Goal: Transaction & Acquisition: Book appointment/travel/reservation

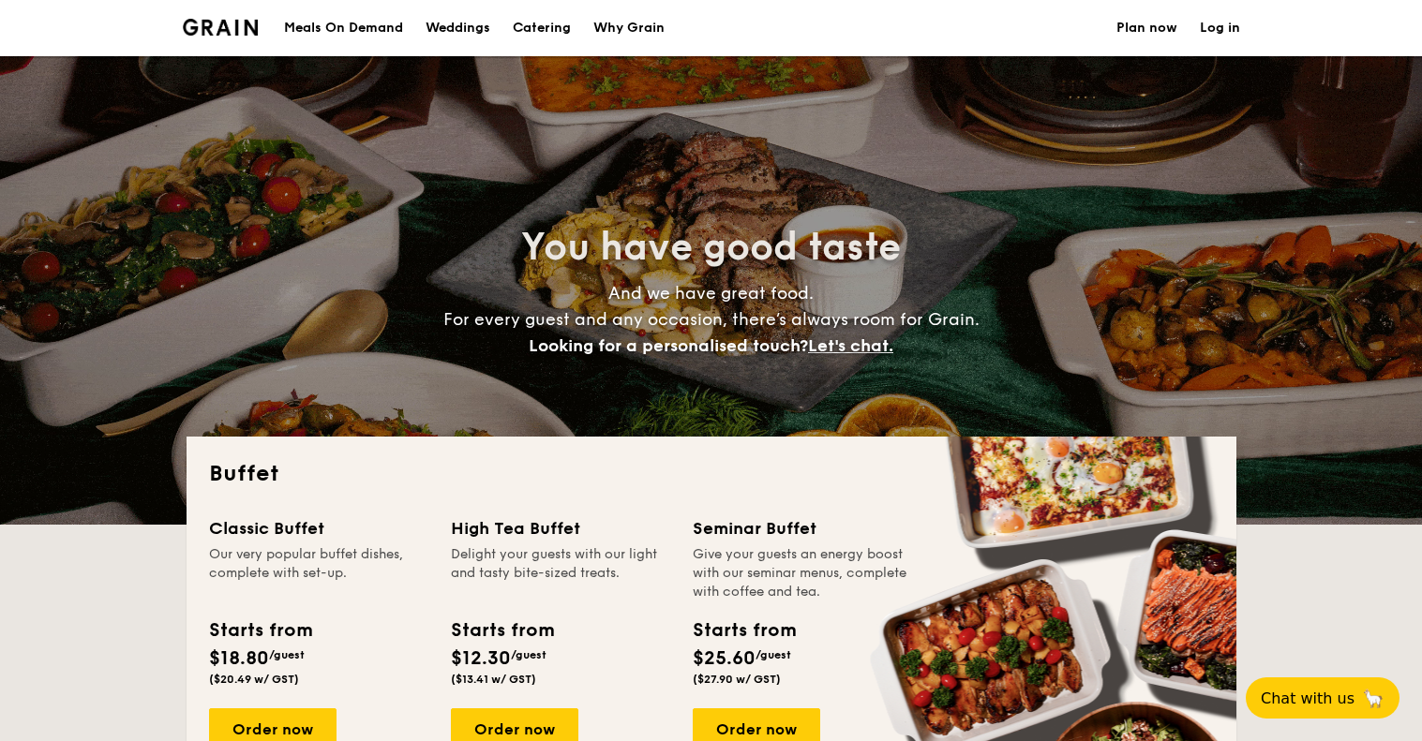
select select
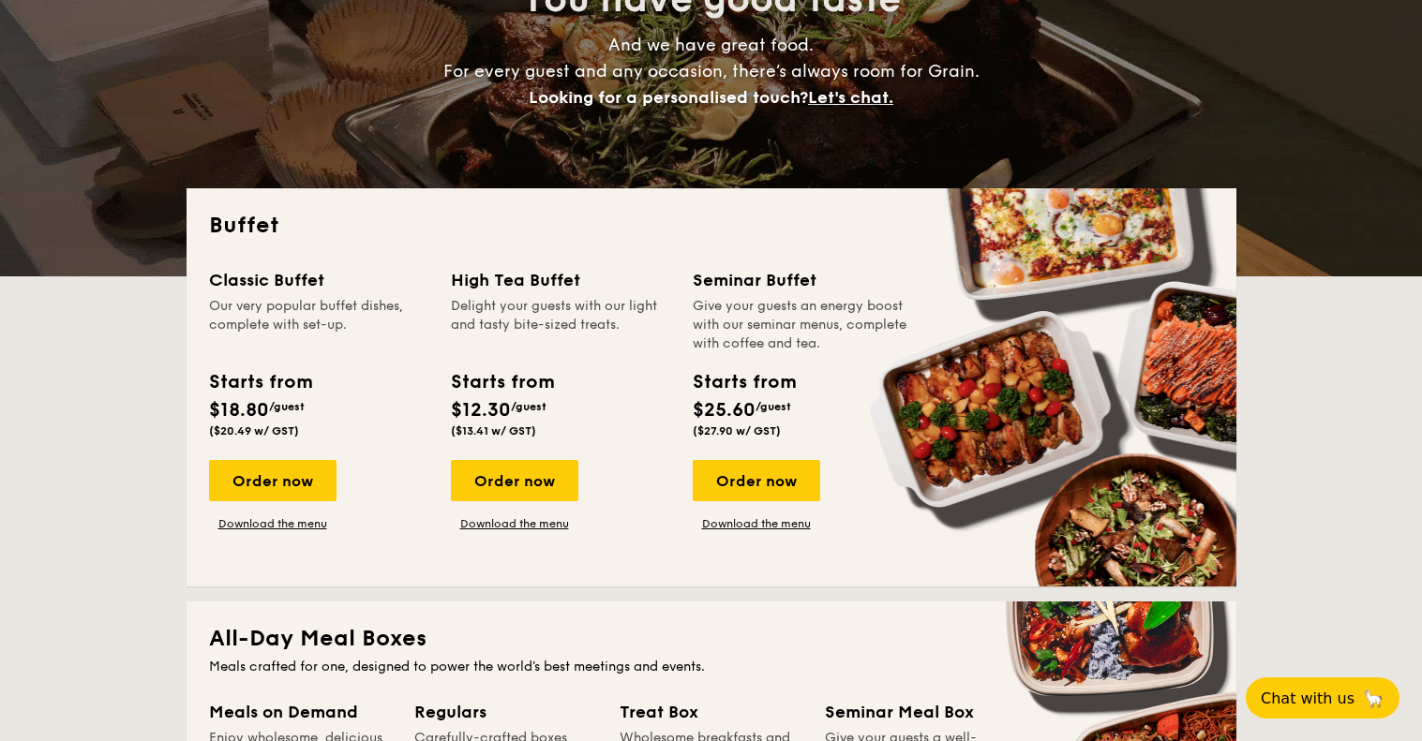
scroll to position [281, 0]
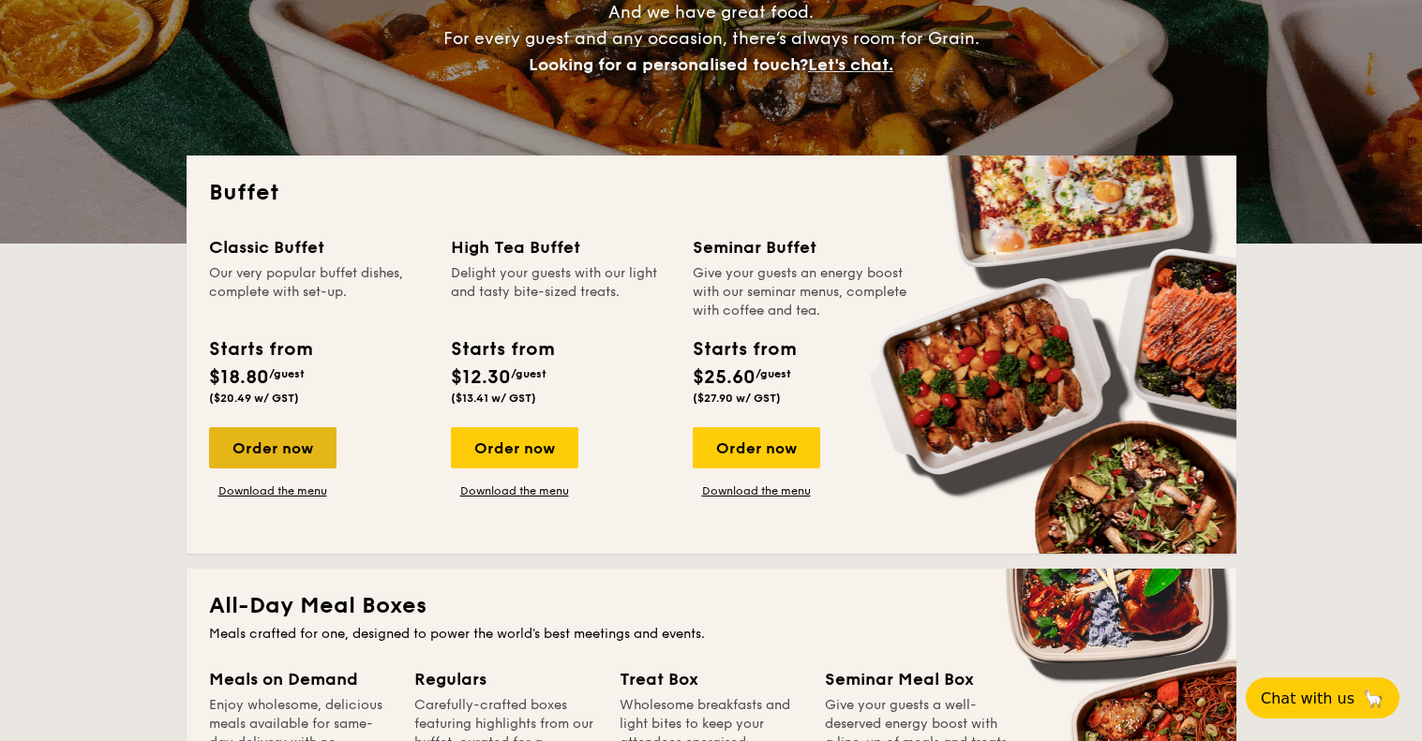
click at [296, 439] on div "Order now" at bounding box center [272, 447] width 127 height 41
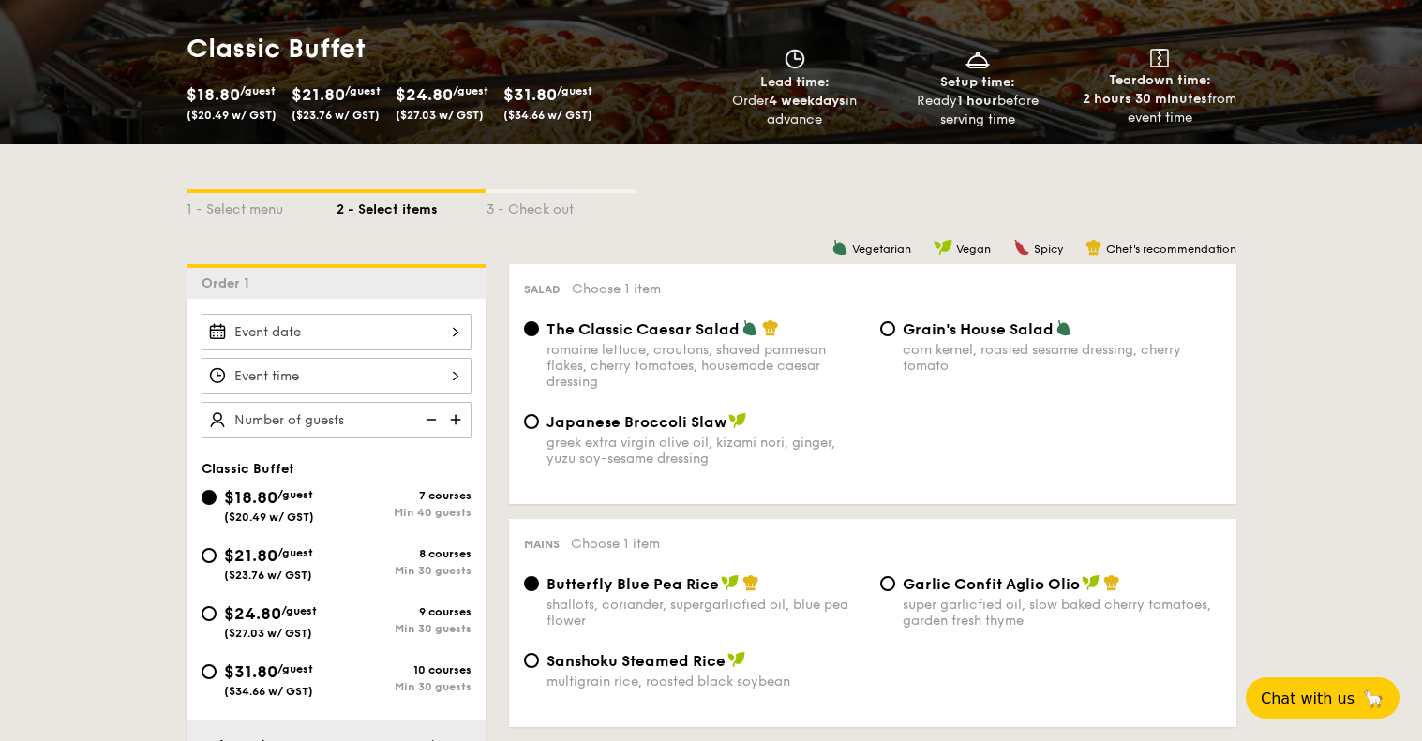
scroll to position [281, 0]
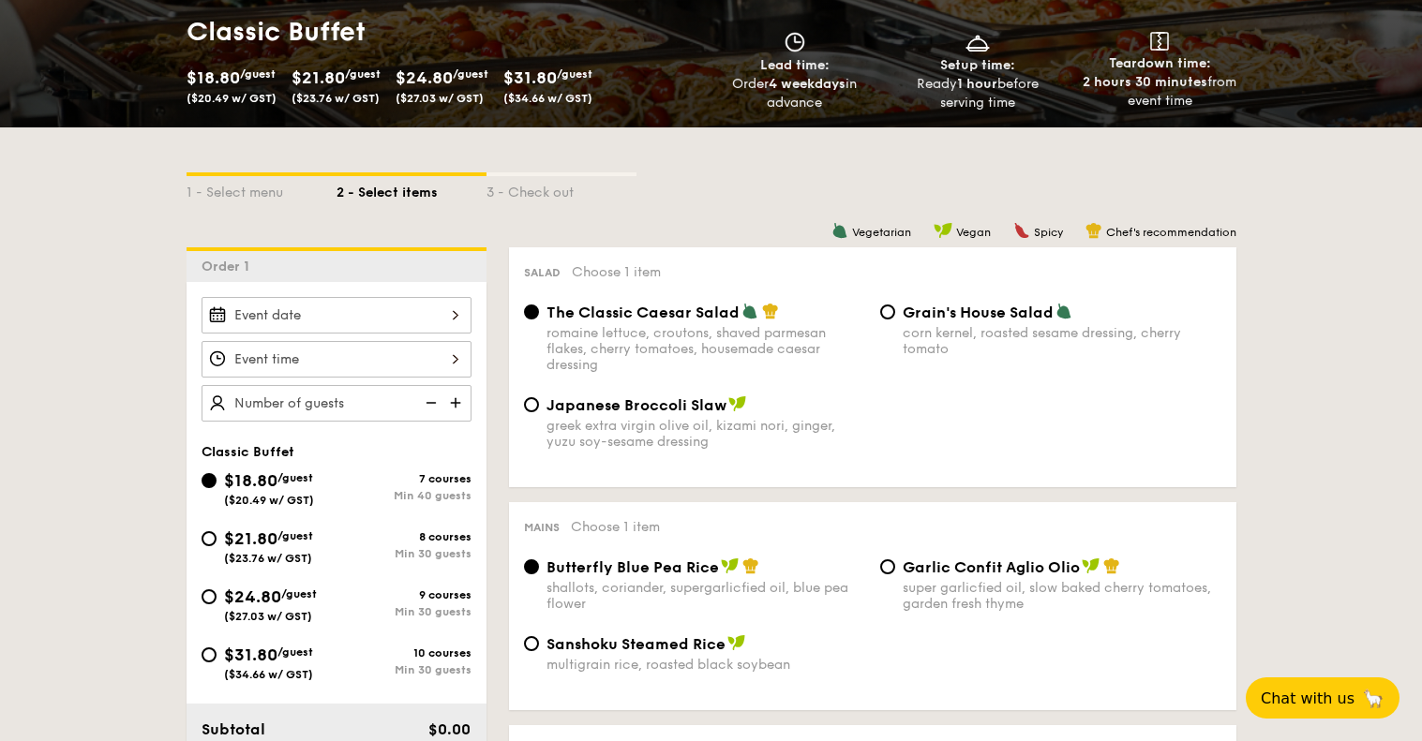
click at [288, 536] on span "/guest" at bounding box center [295, 536] width 36 height 13
click at [217, 536] on input "$21.80 /guest ($23.76 w/ GST) 8 courses Min 30 guests" at bounding box center [209, 538] width 15 height 15
radio input "true"
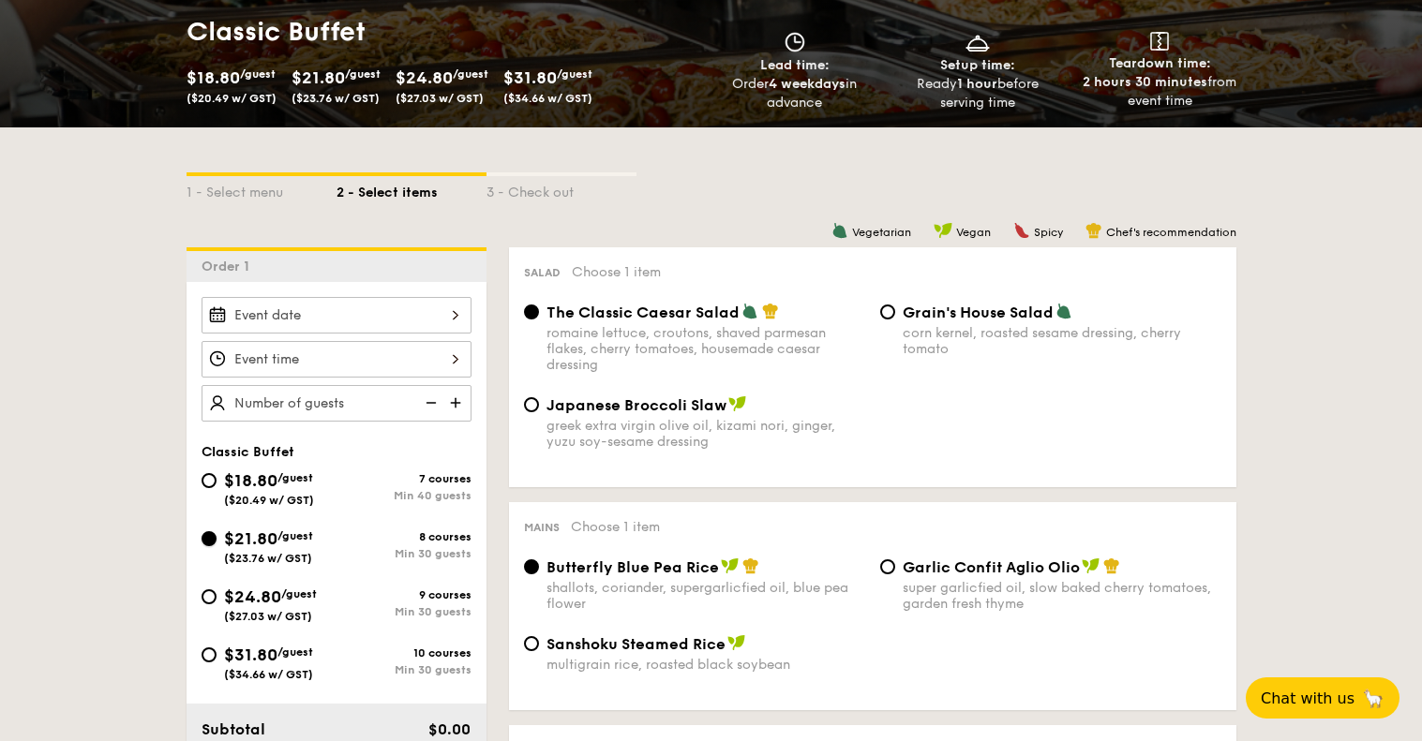
radio input "true"
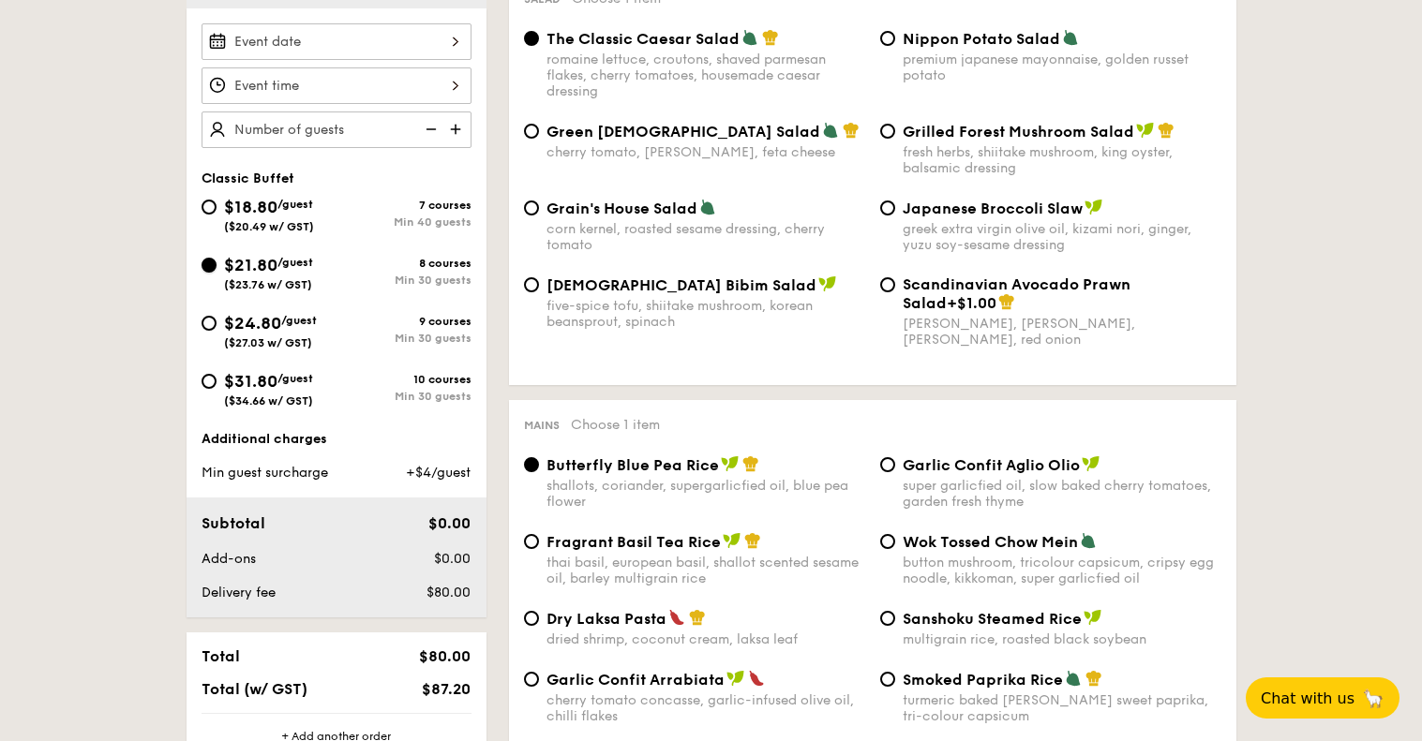
scroll to position [562, 0]
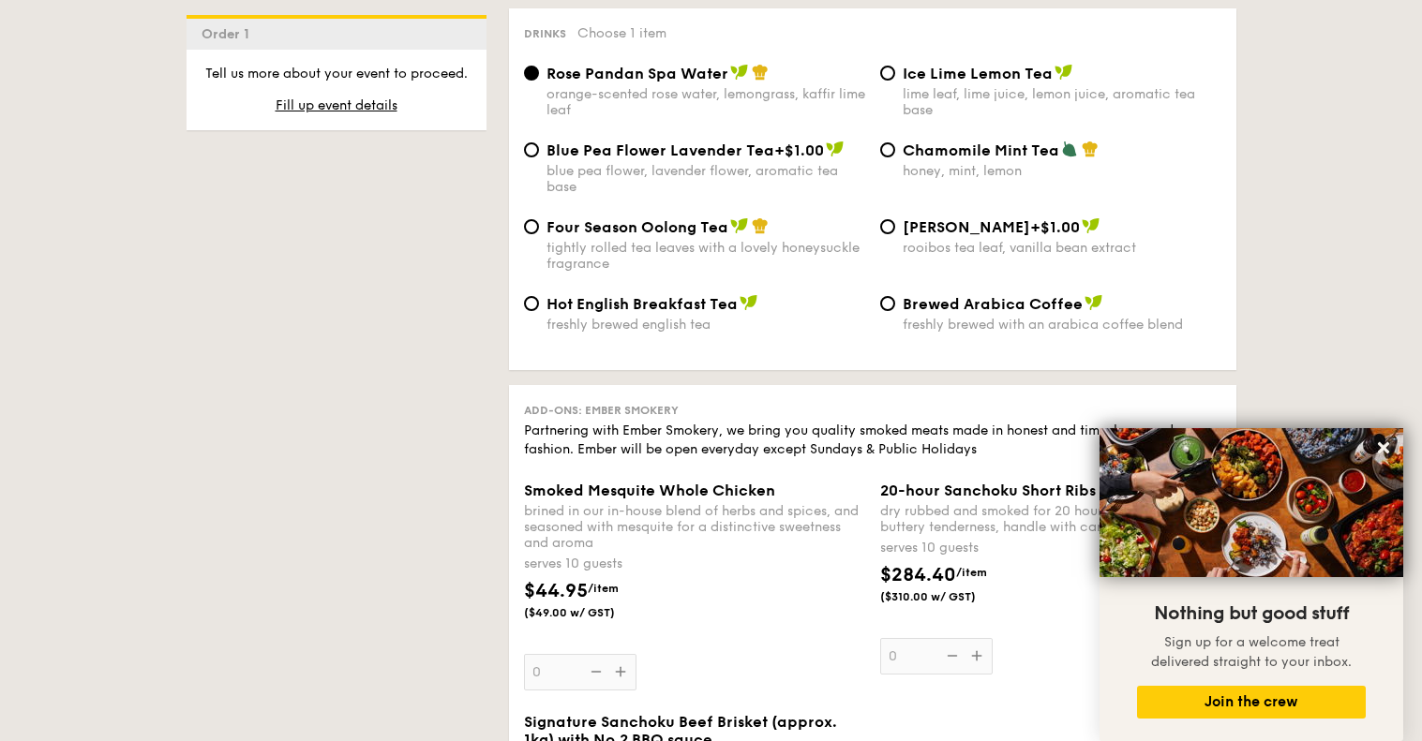
scroll to position [3349, 0]
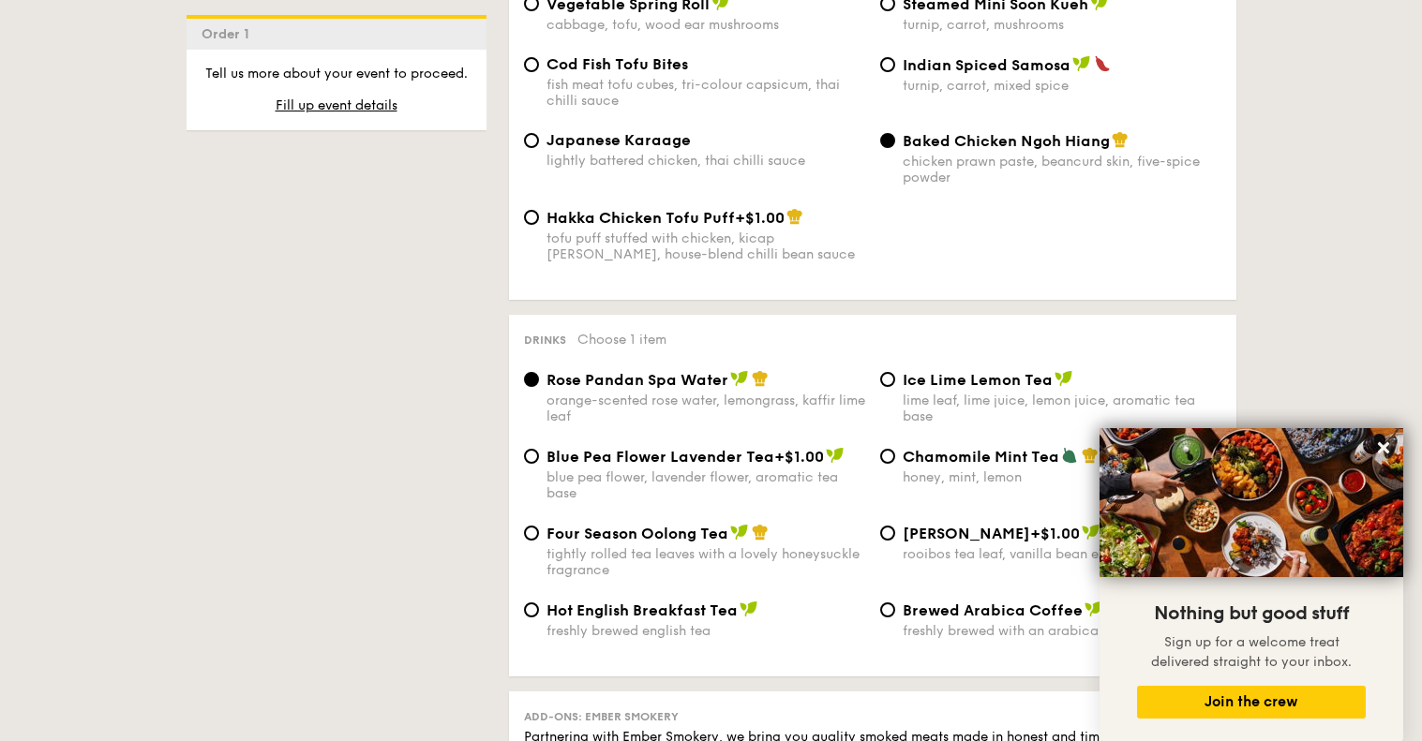
click at [311, 114] on div "Tell us more about your event to proceed. Fill up event details" at bounding box center [337, 98] width 270 height 66
click at [311, 108] on span "Fill up event details" at bounding box center [337, 105] width 122 height 16
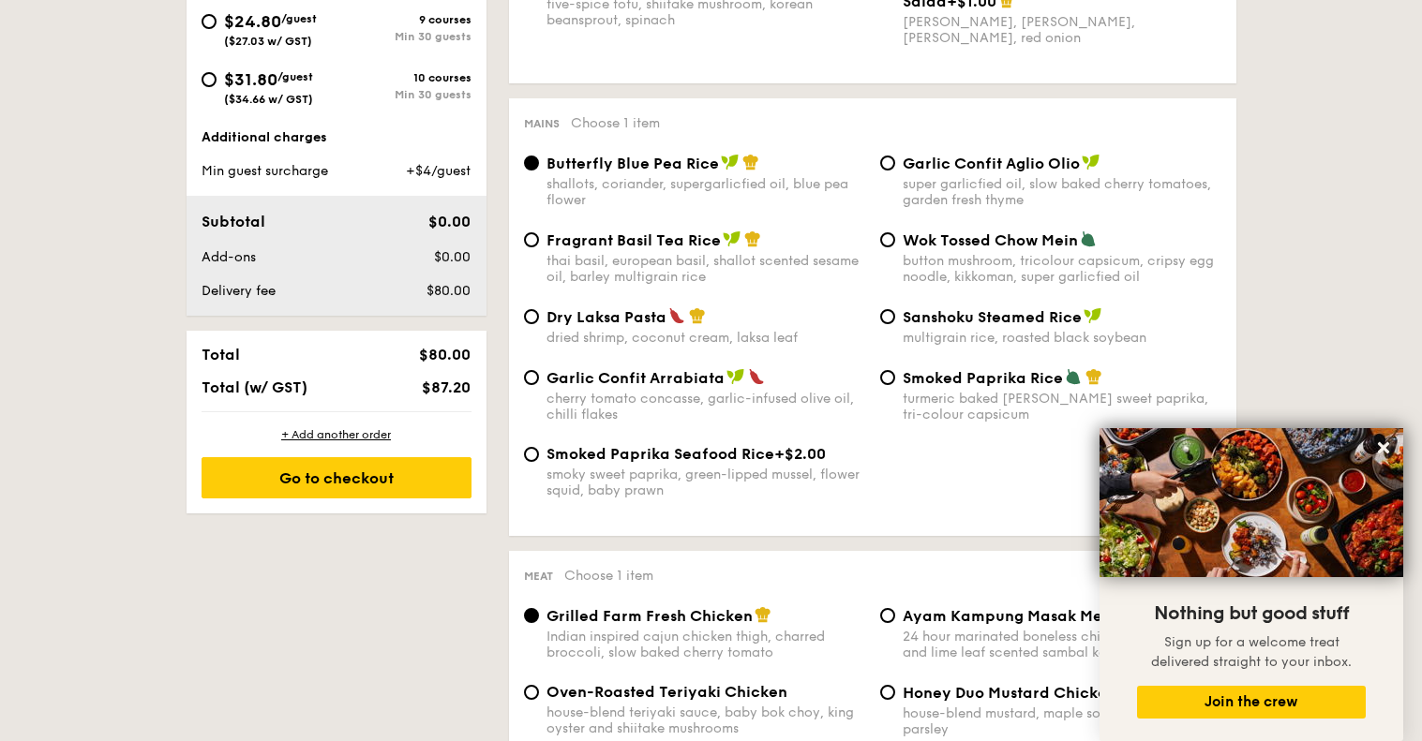
scroll to position [501, 0]
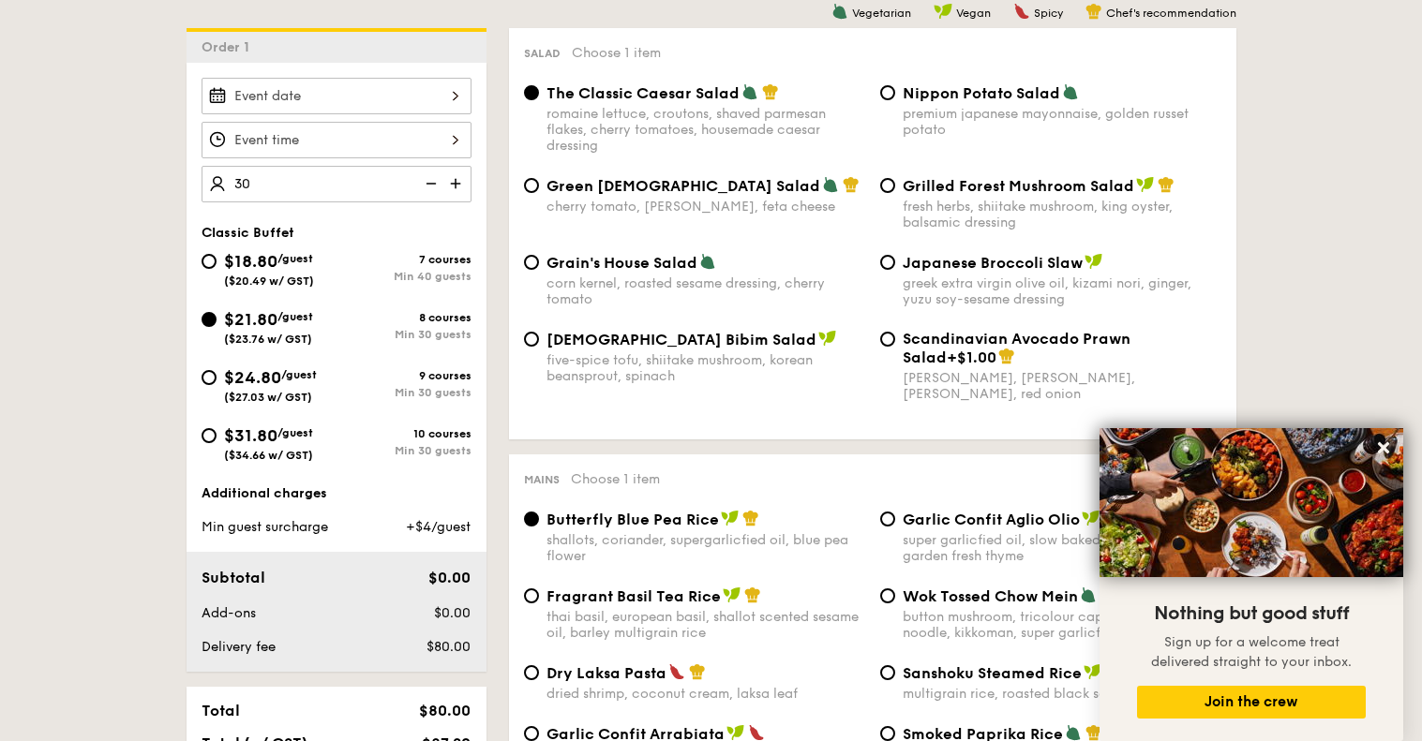
type input "30 guests"
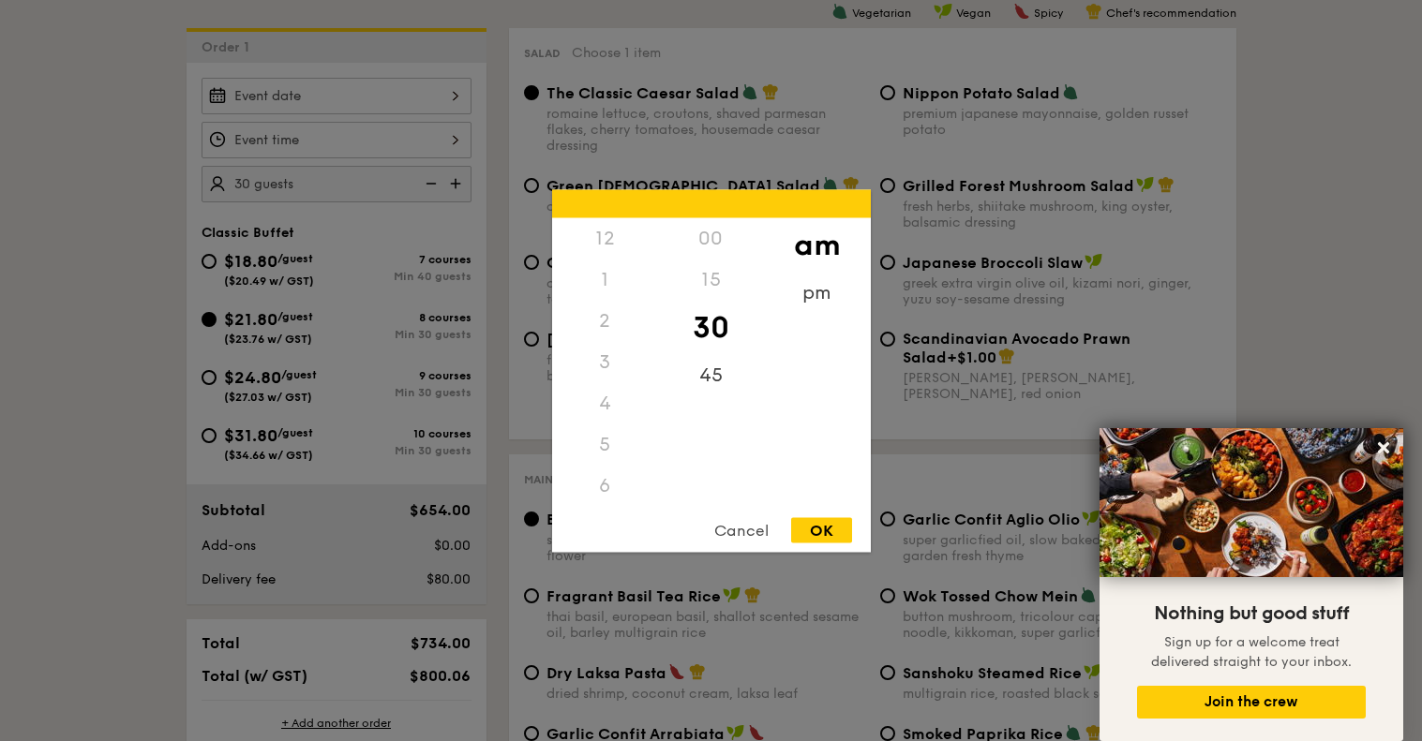
click at [397, 134] on div "12 1 2 3 4 5 6 7 8 9 10 11 00 15 30 45 am pm Cancel OK" at bounding box center [337, 140] width 270 height 37
click at [617, 463] on div "8" at bounding box center [605, 455] width 106 height 41
click at [607, 414] on div "7" at bounding box center [605, 414] width 106 height 41
click at [597, 414] on div "7" at bounding box center [605, 414] width 106 height 41
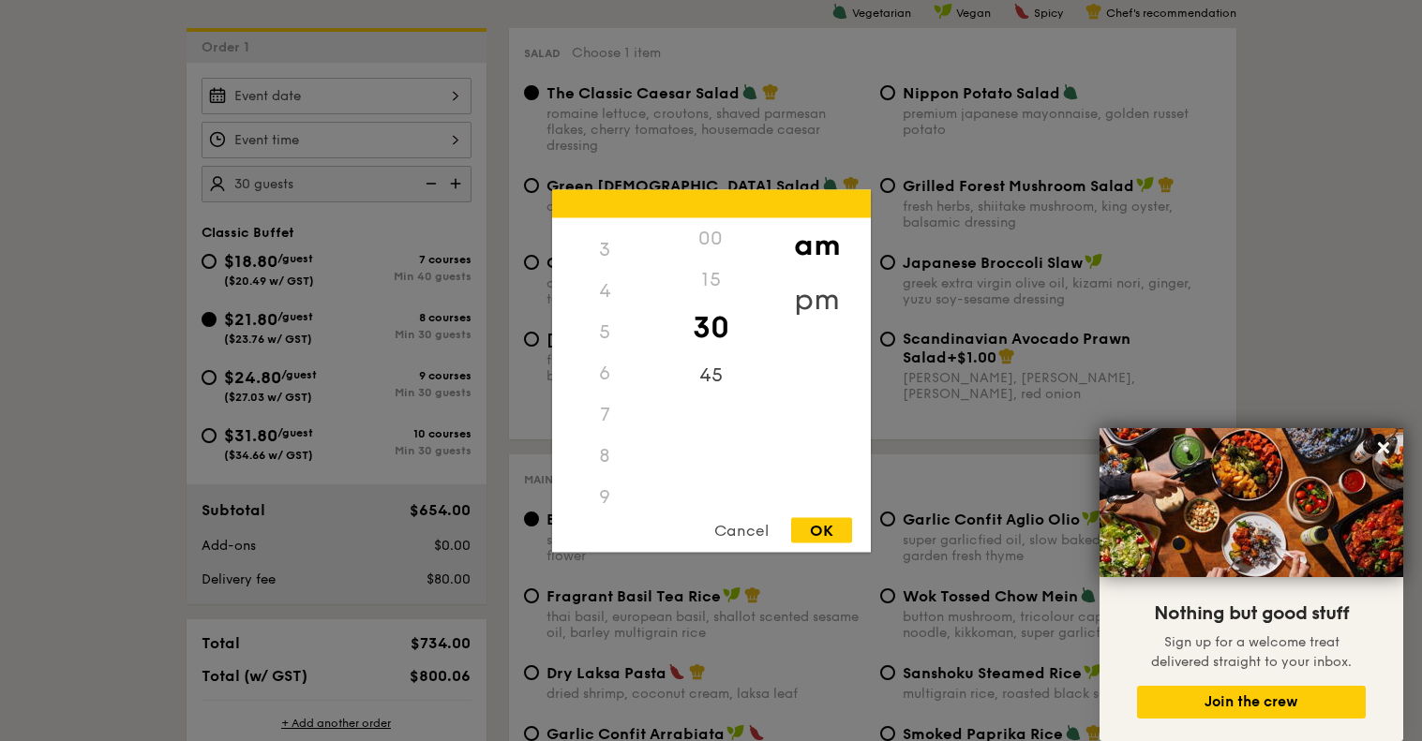
click at [813, 304] on div "pm" at bounding box center [817, 299] width 106 height 54
click at [593, 429] on div "7" at bounding box center [605, 421] width 106 height 54
click at [609, 417] on div "7" at bounding box center [605, 421] width 106 height 54
click at [717, 239] on div "00" at bounding box center [711, 244] width 106 height 54
click at [824, 530] on div "OK" at bounding box center [821, 529] width 61 height 25
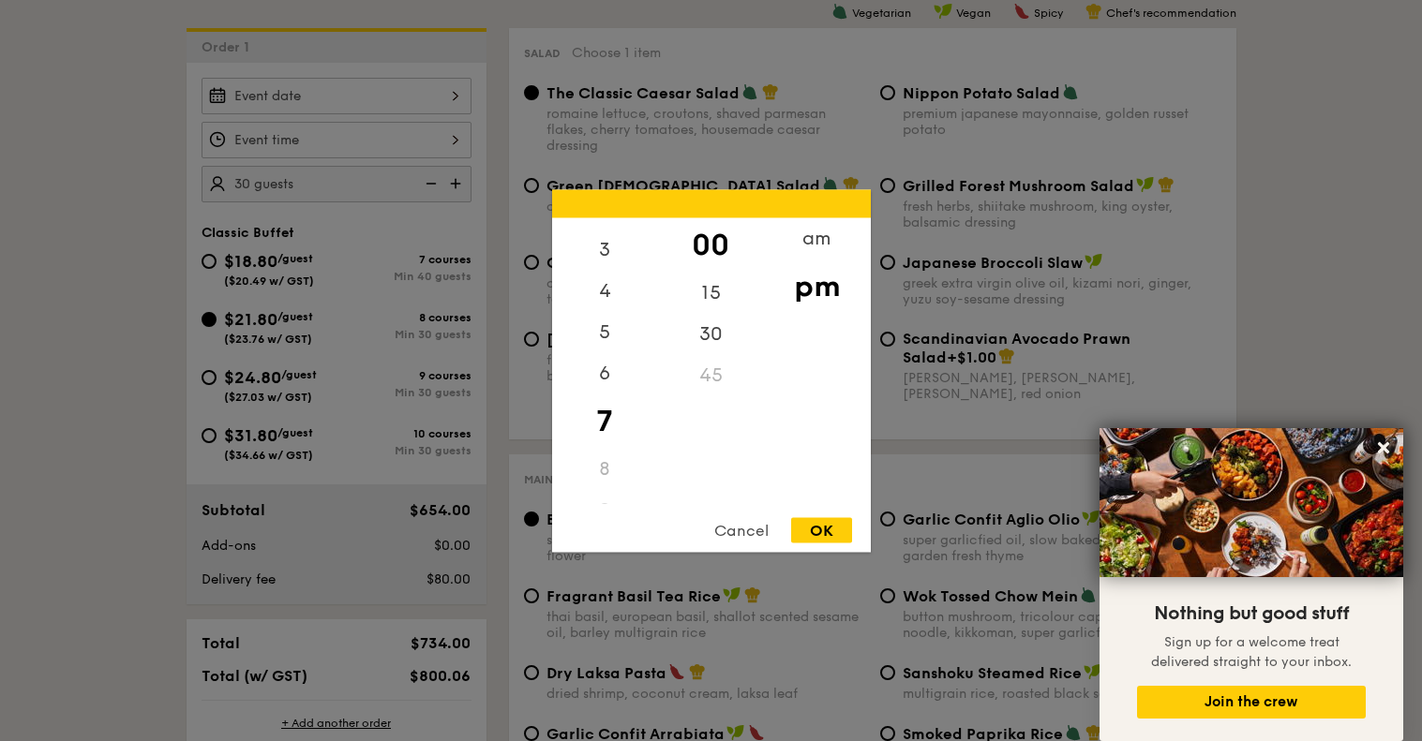
type input "7:00PM"
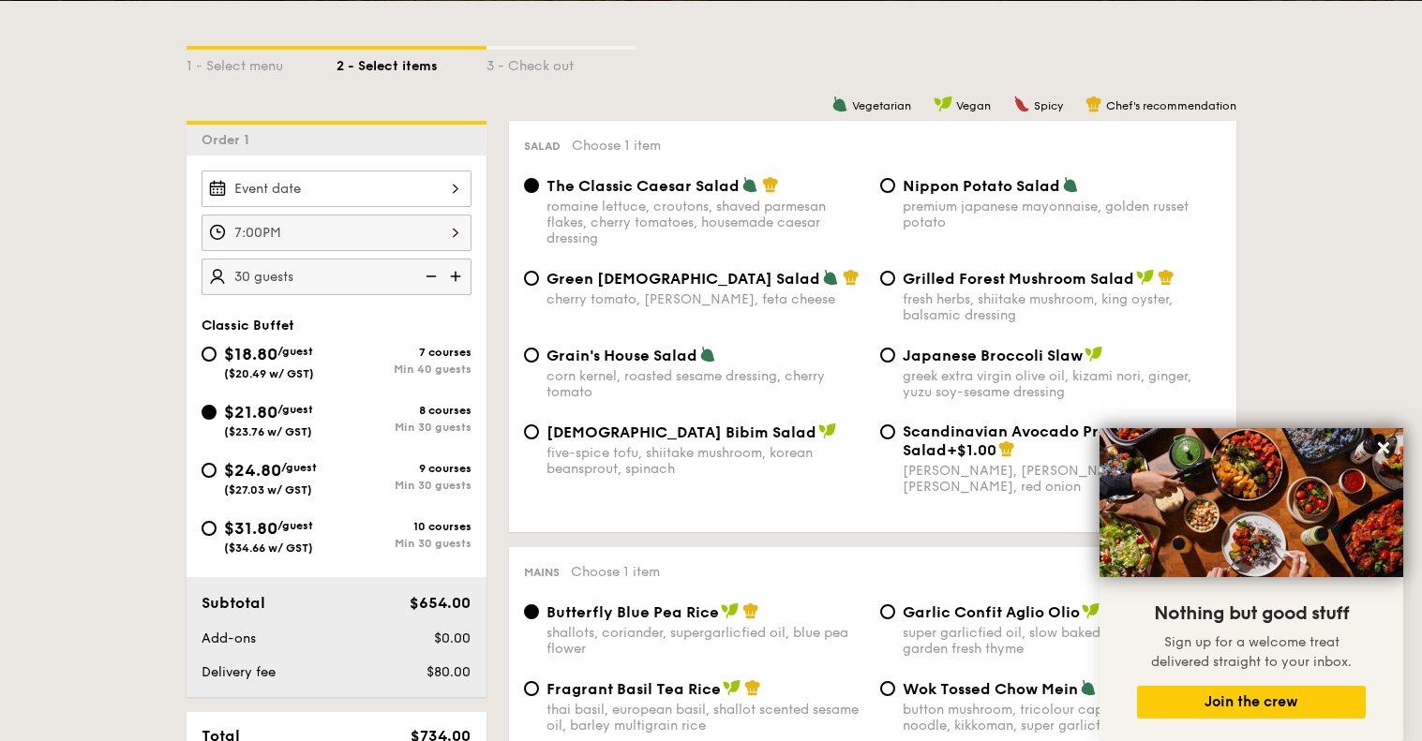
scroll to position [407, 0]
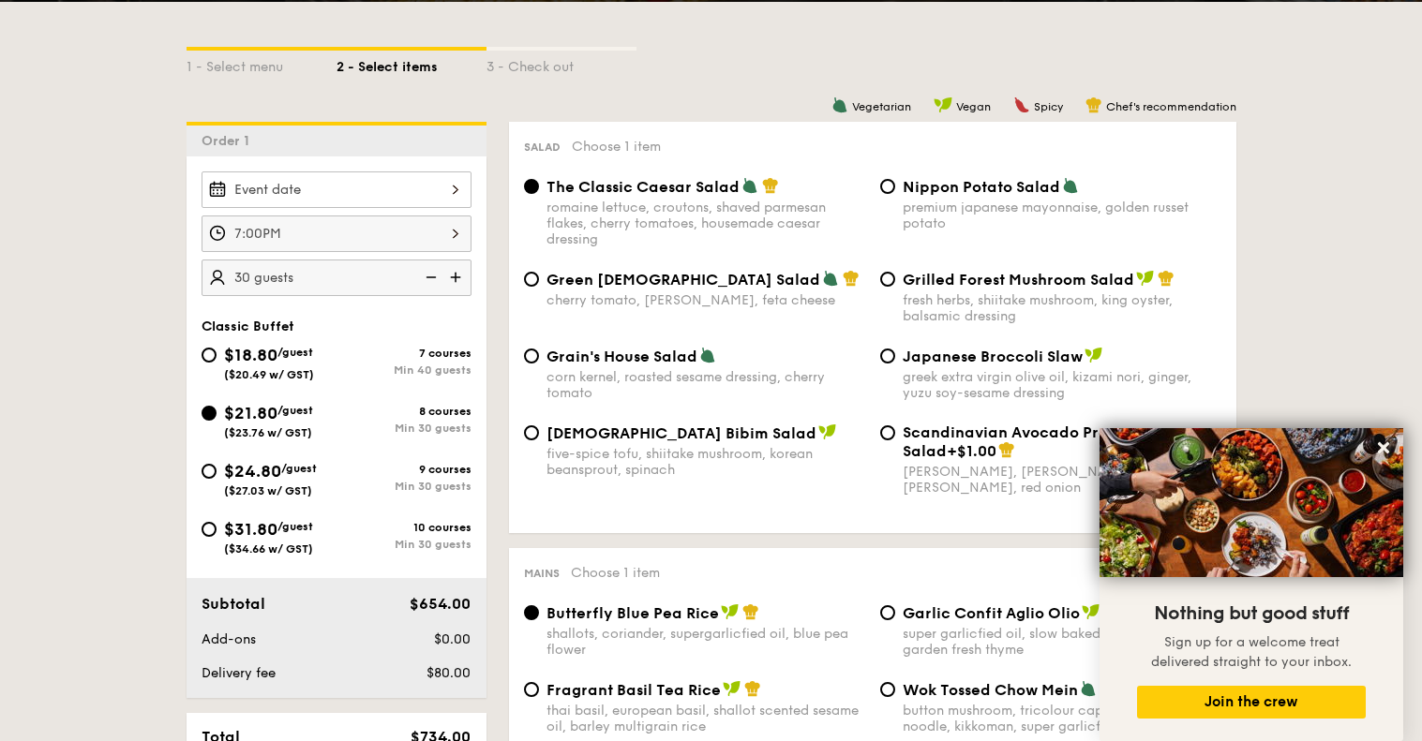
click at [425, 199] on div at bounding box center [337, 190] width 270 height 37
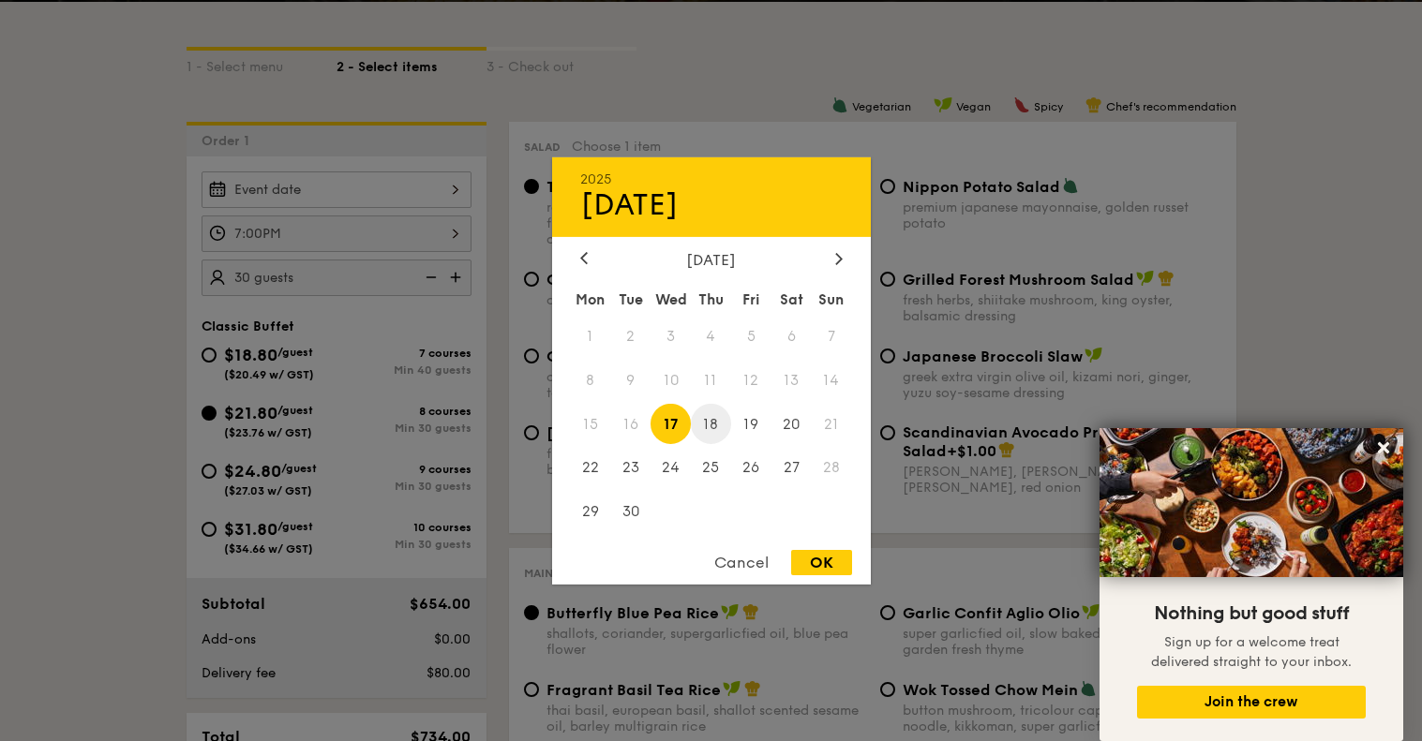
click at [708, 426] on span "18" at bounding box center [711, 424] width 40 height 40
click at [820, 554] on div "OK" at bounding box center [821, 562] width 61 height 25
type input "[DATE]"
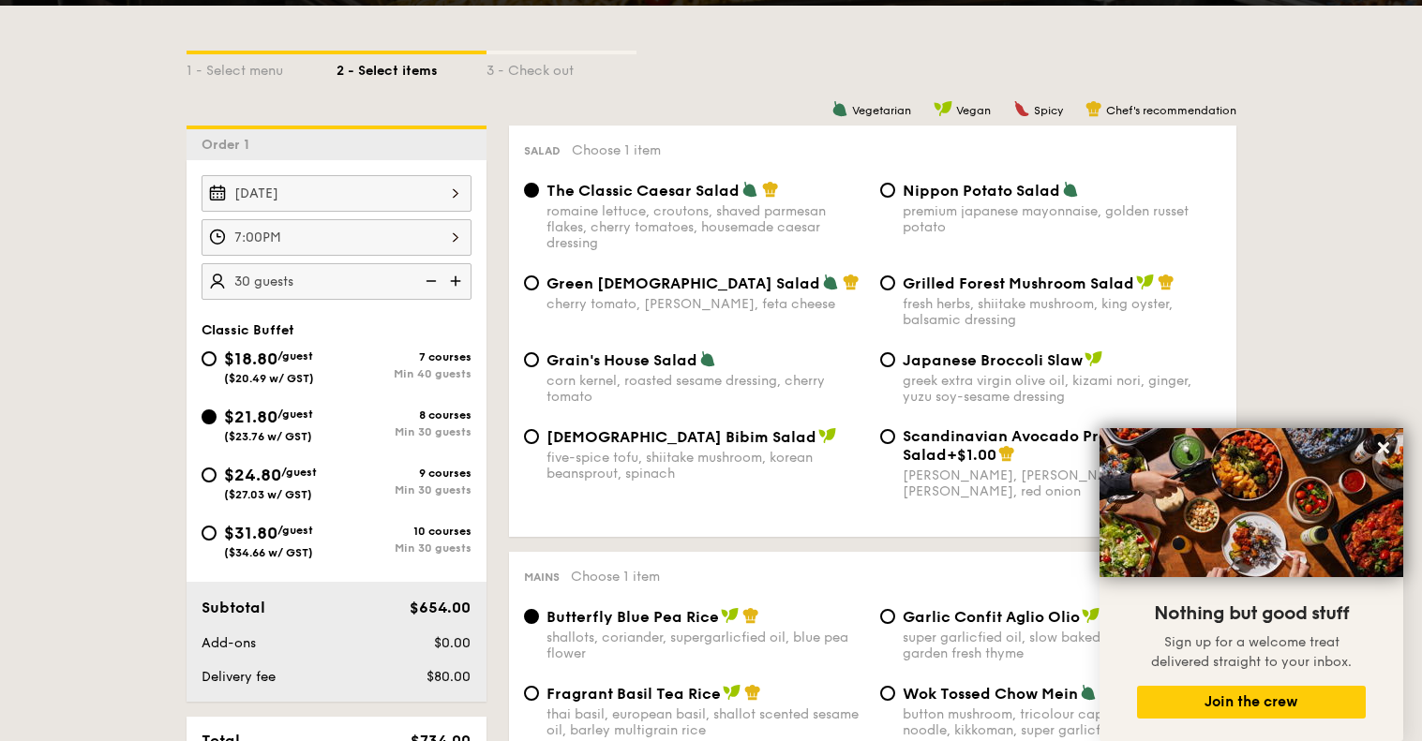
scroll to position [0, 0]
